Goal: Transaction & Acquisition: Purchase product/service

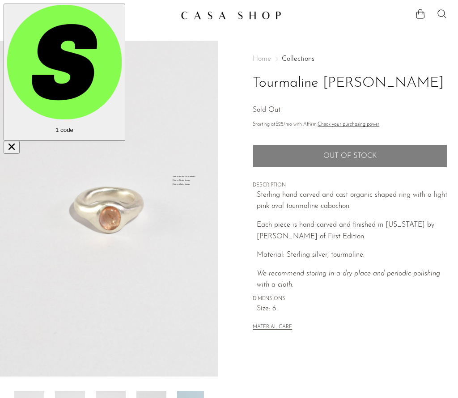
click at [17, 17] on icon "Menu" at bounding box center [16, 15] width 11 height 11
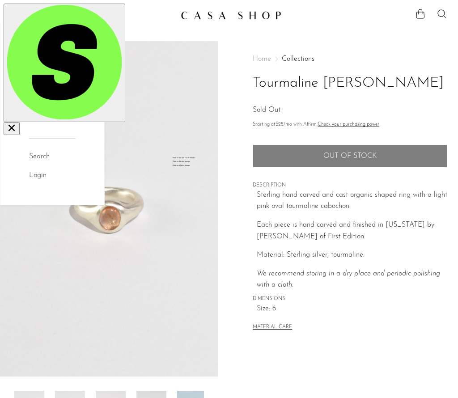
click at [42, 57] on link "Shop" at bounding box center [46, 55] width 35 height 17
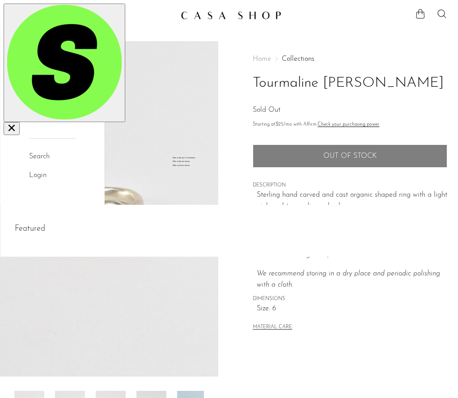
click at [37, 57] on link "Shop" at bounding box center [46, 55] width 35 height 17
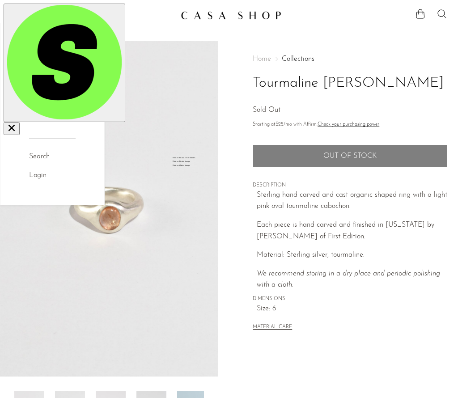
click at [36, 53] on link "Shop" at bounding box center [46, 55] width 35 height 17
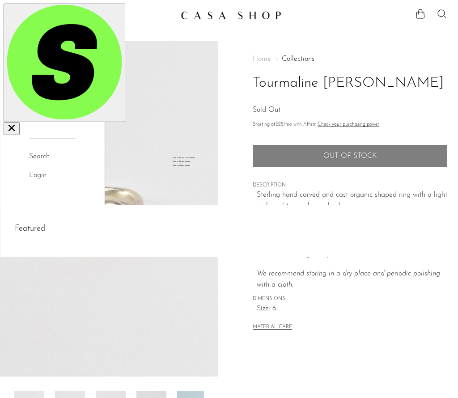
click at [39, 48] on link "Shop" at bounding box center [46, 55] width 35 height 17
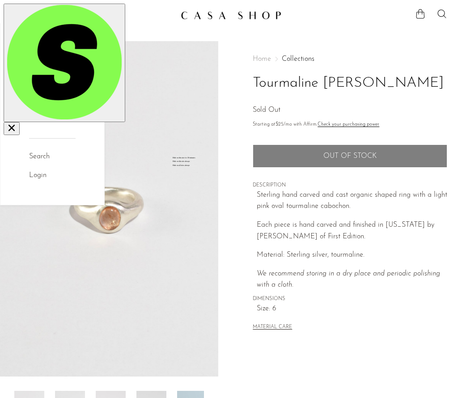
click at [196, 16] on img at bounding box center [231, 15] width 101 height 9
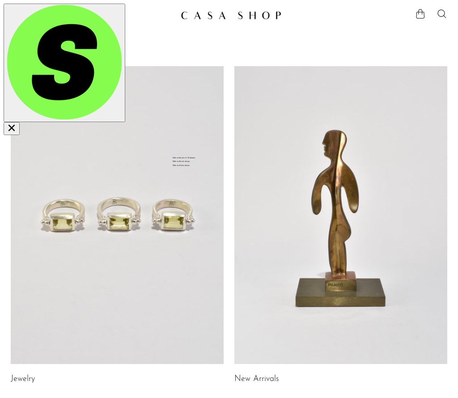
click at [18, 14] on icon "Menu" at bounding box center [16, 15] width 11 height 11
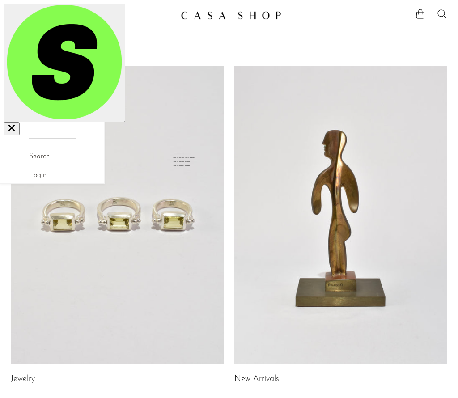
click at [38, 54] on link "Shop" at bounding box center [46, 55] width 35 height 17
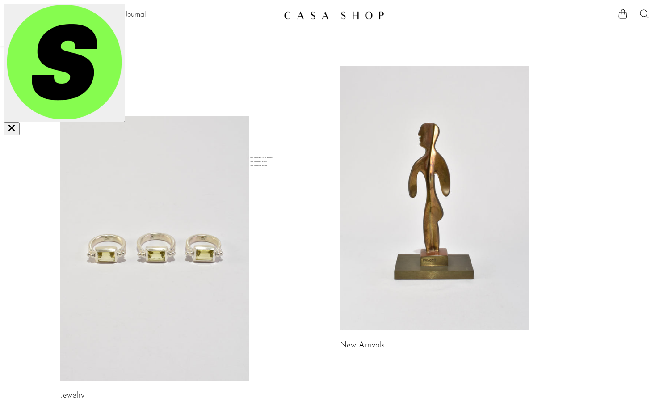
click at [16, 17] on link "Shop" at bounding box center [21, 15] width 15 height 12
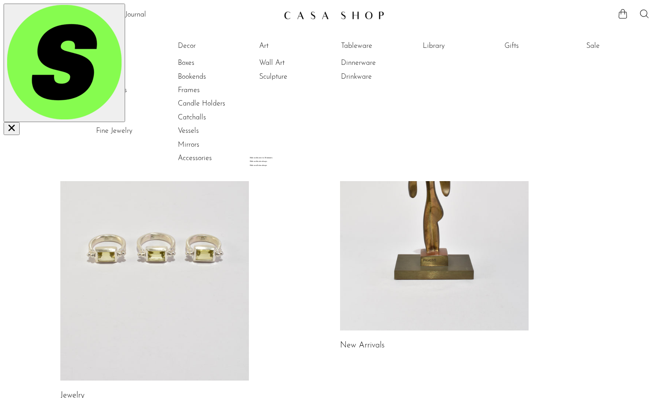
click at [29, 59] on link "New Arrivals" at bounding box center [47, 63] width 67 height 10
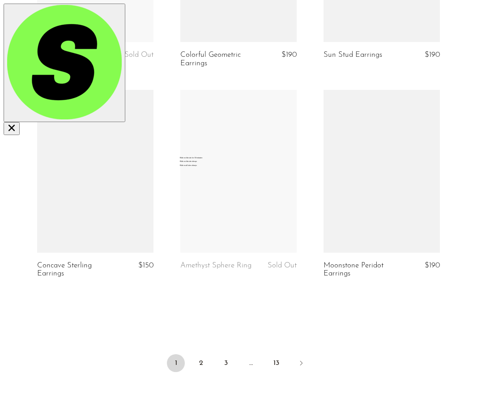
scroll to position [2310, 0]
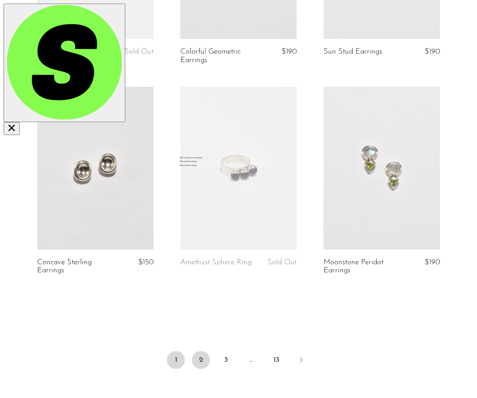
click at [203, 357] on link "2" at bounding box center [201, 360] width 18 height 18
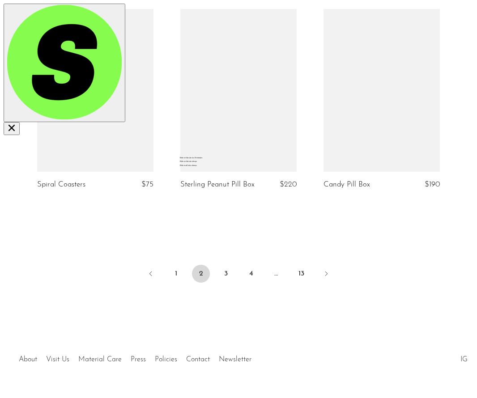
scroll to position [2389, 0]
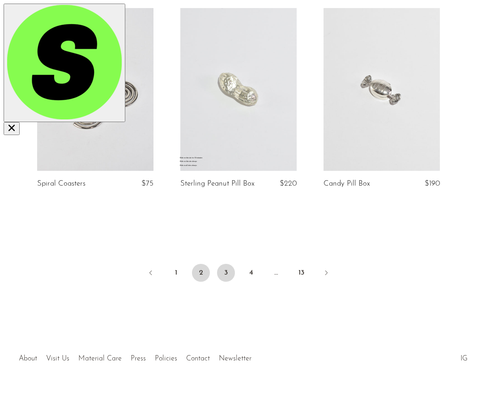
click at [225, 271] on link "3" at bounding box center [226, 273] width 18 height 18
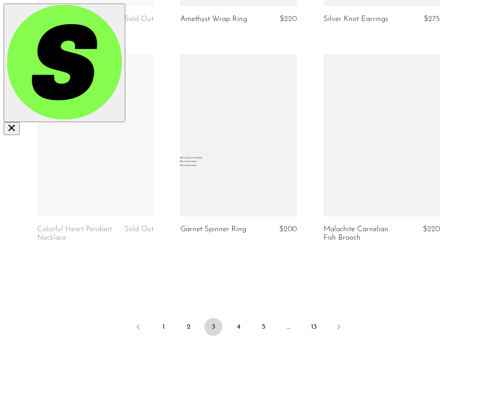
scroll to position [2358, 0]
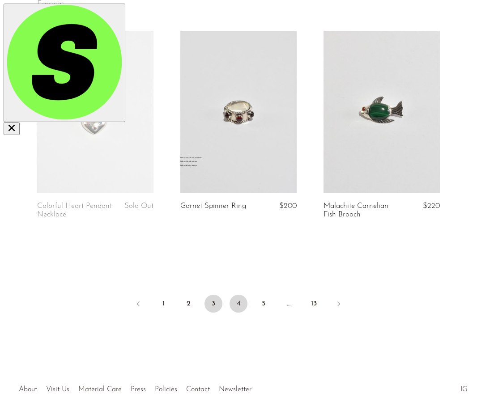
click at [237, 305] on link "4" at bounding box center [238, 304] width 18 height 18
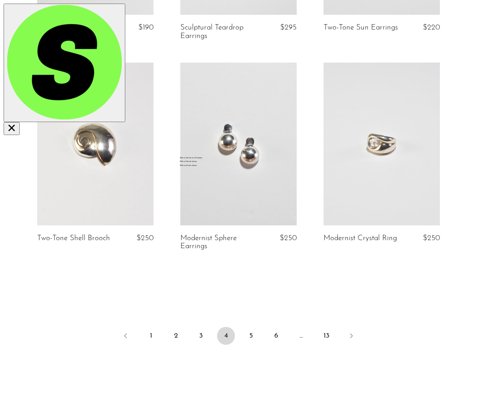
scroll to position [2336, 0]
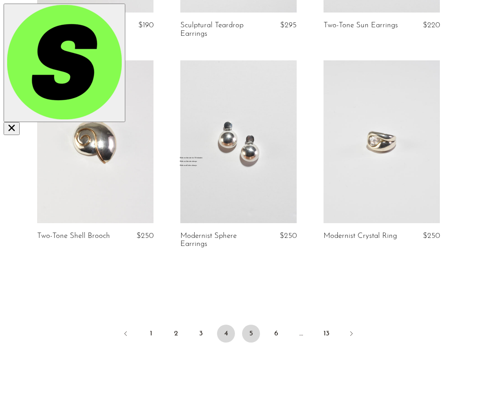
click at [251, 333] on link "5" at bounding box center [251, 334] width 18 height 18
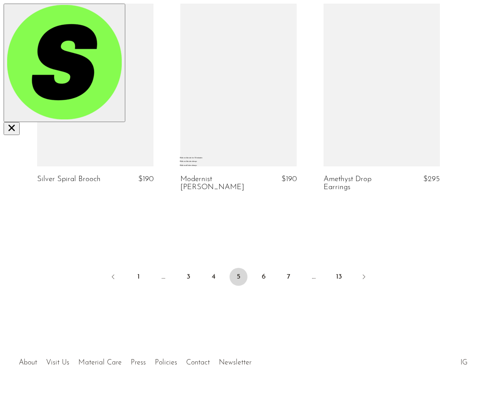
scroll to position [2395, 0]
